Goal: Transaction & Acquisition: Book appointment/travel/reservation

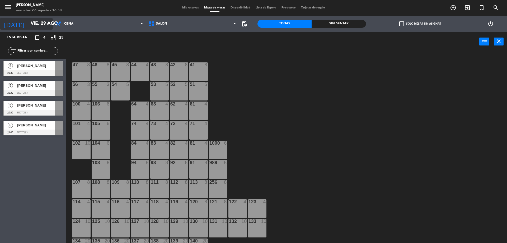
click at [45, 22] on input "vie. 29 ago." at bounding box center [58, 23] width 61 height 11
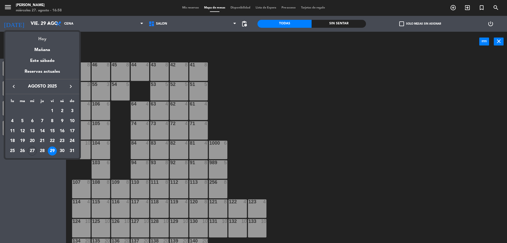
click at [44, 36] on div "Hoy" at bounding box center [42, 37] width 74 height 11
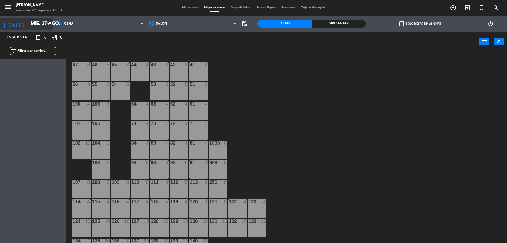
click at [44, 25] on input "mié. 27 ago." at bounding box center [58, 23] width 61 height 11
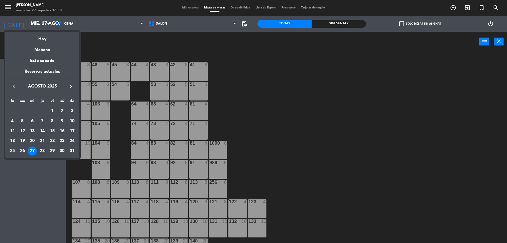
click at [43, 151] on div "28" at bounding box center [42, 150] width 9 height 9
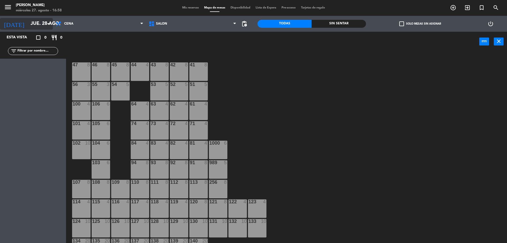
click at [44, 20] on input "jue. 28 ago." at bounding box center [58, 23] width 61 height 11
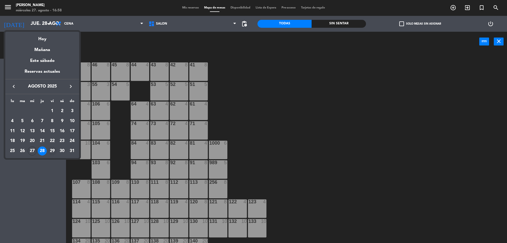
click at [55, 148] on div "29" at bounding box center [52, 150] width 9 height 9
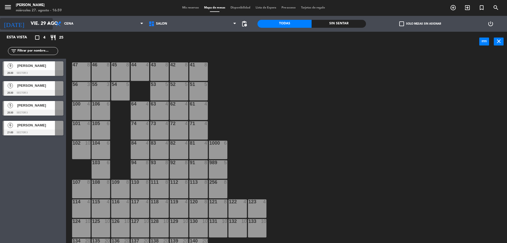
click at [45, 23] on icon "arrow_drop_down" at bounding box center [48, 24] width 6 height 6
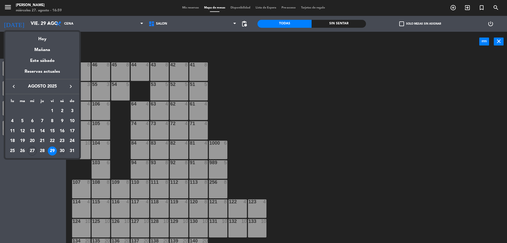
click at [63, 152] on div "30" at bounding box center [62, 150] width 9 height 9
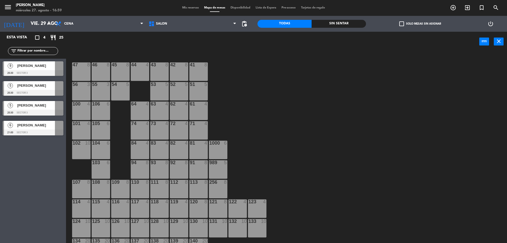
type input "sáb. 30 ago."
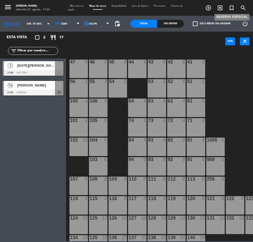
click at [232, 7] on icon "turned_in_not" at bounding box center [231, 8] width 6 height 6
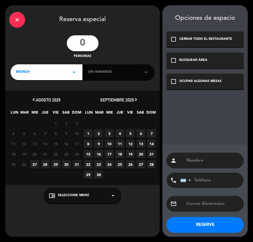
click at [88, 44] on input "number" at bounding box center [83, 43] width 32 height 16
type input "20"
click at [73, 73] on icon "arrow_drop_down" at bounding box center [74, 72] width 6 height 6
click at [30, 103] on div "Cena" at bounding box center [46, 102] width 61 height 5
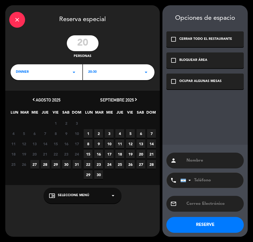
click at [67, 165] on span "30" at bounding box center [66, 164] width 9 height 9
click at [145, 72] on icon "arrow_drop_down" at bounding box center [146, 72] width 6 height 6
click at [113, 93] on div "21:00" at bounding box center [118, 94] width 61 height 5
click at [175, 81] on icon "check_box_outline_blank" at bounding box center [173, 81] width 6 height 6
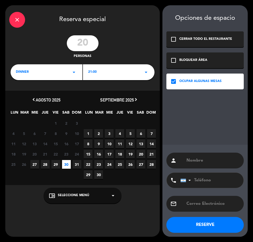
click at [194, 161] on input "text" at bounding box center [213, 160] width 54 height 7
type input "[PERSON_NAME]"
click at [201, 181] on input "tel" at bounding box center [209, 180] width 58 height 15
type input "3424681901"
click at [198, 204] on input "text" at bounding box center [213, 203] width 54 height 7
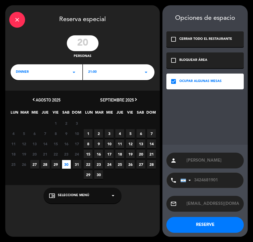
scroll to position [0, 2]
type input "[EMAIL_ADDRESS][DOMAIN_NAME]"
click at [203, 226] on button "RESERVE" at bounding box center [204, 225] width 77 height 16
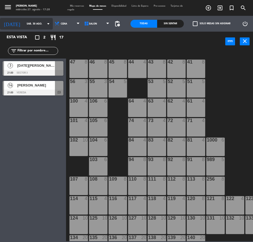
click at [30, 25] on input "sáb. 30 ago." at bounding box center [40, 24] width 33 height 8
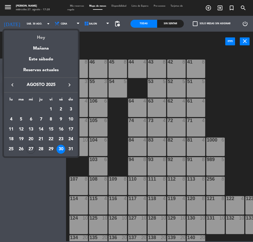
click at [45, 38] on div "Hoy" at bounding box center [41, 35] width 74 height 11
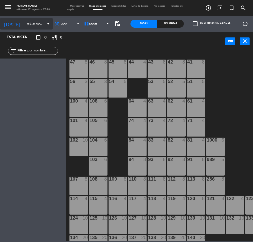
click at [37, 25] on input "mié. 27 ago." at bounding box center [40, 24] width 33 height 8
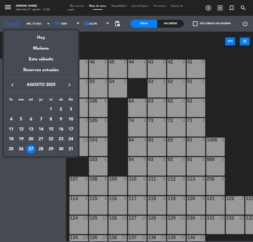
click at [62, 148] on div "30" at bounding box center [60, 149] width 9 height 9
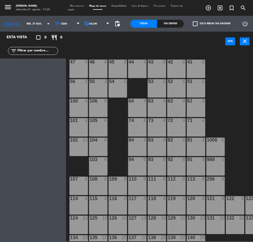
type input "sáb. 30 ago."
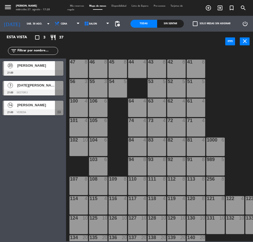
click at [74, 6] on span "Mis reservas" at bounding box center [76, 6] width 19 height 2
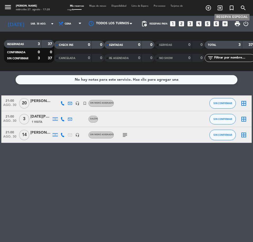
click at [231, 8] on icon "turned_in_not" at bounding box center [231, 8] width 6 height 6
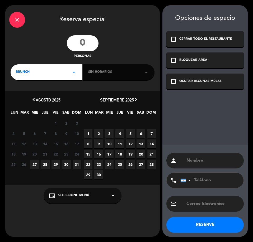
click at [57, 163] on span "29" at bounding box center [55, 164] width 9 height 9
click at [174, 81] on icon "check_box_outline_blank" at bounding box center [173, 81] width 6 height 6
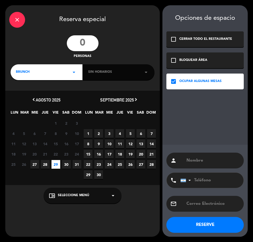
drag, startPoint x: 88, startPoint y: 43, endPoint x: 69, endPoint y: 43, distance: 18.7
click at [72, 43] on input "number" at bounding box center [83, 43] width 32 height 16
type input "36"
click at [74, 73] on icon "arrow_drop_down" at bounding box center [74, 72] width 6 height 6
click at [25, 102] on div "Cena" at bounding box center [46, 102] width 61 height 5
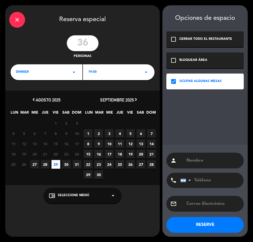
click at [145, 73] on icon "arrow_drop_down" at bounding box center [146, 72] width 6 height 6
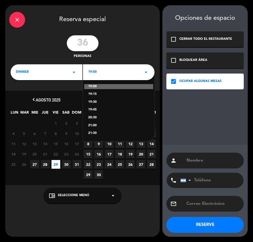
click at [94, 124] on div "21:00" at bounding box center [118, 125] width 61 height 5
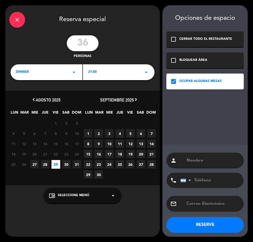
click at [198, 161] on input "text" at bounding box center [213, 160] width 54 height 7
type input "[PERSON_NAME]"
click at [206, 180] on input "tel" at bounding box center [209, 180] width 58 height 15
click at [192, 205] on input "text" at bounding box center [213, 203] width 54 height 7
type input "[EMAIL_ADDRESS][DOMAIN_NAME]"
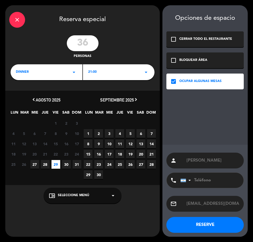
click at [205, 225] on button "RESERVE" at bounding box center [204, 225] width 77 height 16
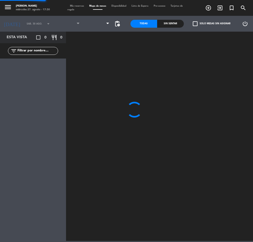
type input "vie. 29 ago."
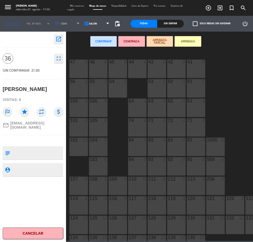
click at [28, 150] on textarea at bounding box center [37, 153] width 50 height 11
type textarea "14 adultos / 22 niños"
click at [213, 70] on div "47 8 46 8 45 8 44 4 43 8 42 8 41 8 56 3 55 3 54 5 53 5 52 5 51 5 64 4 63 4 62 4…" at bounding box center [161, 145] width 184 height 191
click at [77, 6] on span "Mis reservas" at bounding box center [76, 6] width 19 height 2
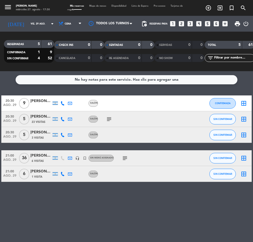
click at [126, 157] on icon "subject" at bounding box center [125, 158] width 6 height 6
click at [134, 132] on div at bounding box center [120, 135] width 44 height 16
click at [49, 25] on icon "arrow_drop_down" at bounding box center [52, 24] width 6 height 6
